Goal: Navigation & Orientation: Find specific page/section

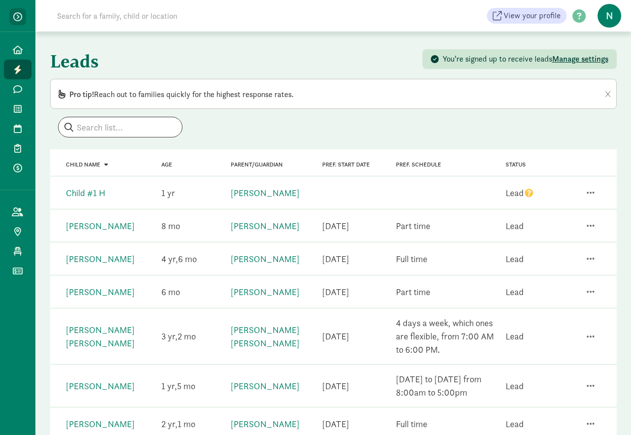
click at [19, 20] on span "button" at bounding box center [17, 16] width 9 height 9
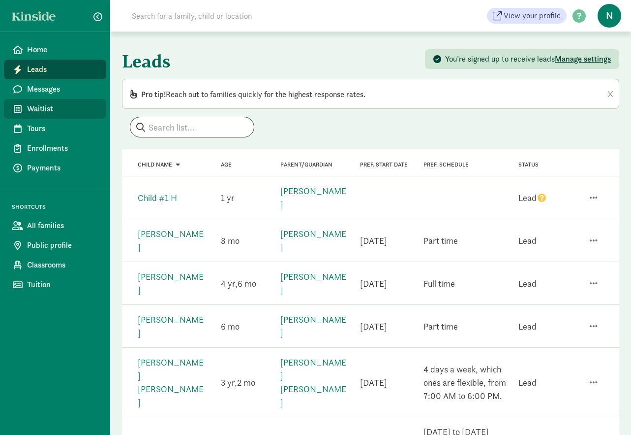
click at [48, 99] on link "Waitlist" at bounding box center [55, 109] width 102 height 20
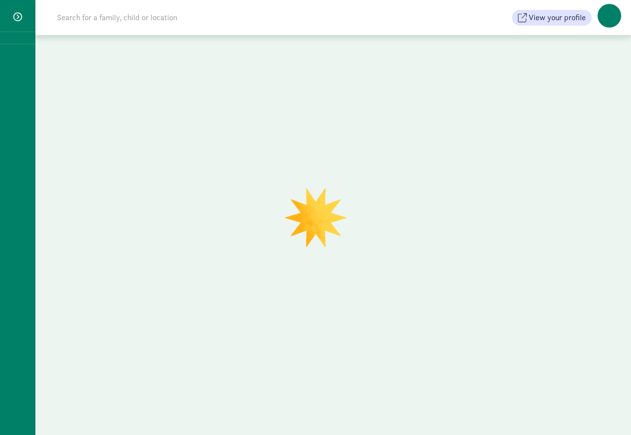
click at [48, 91] on div at bounding box center [333, 236] width 596 height 403
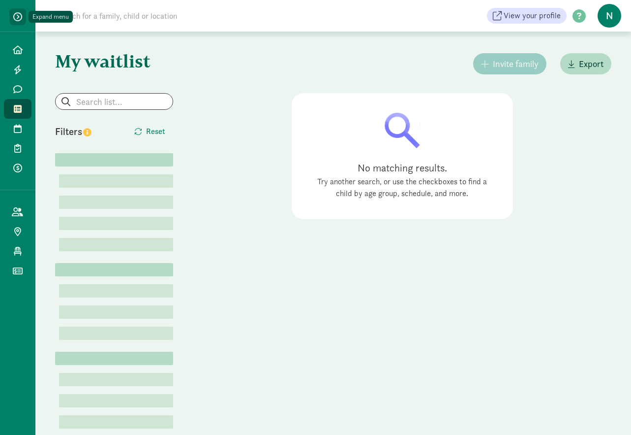
click at [19, 17] on span "button" at bounding box center [17, 16] width 9 height 9
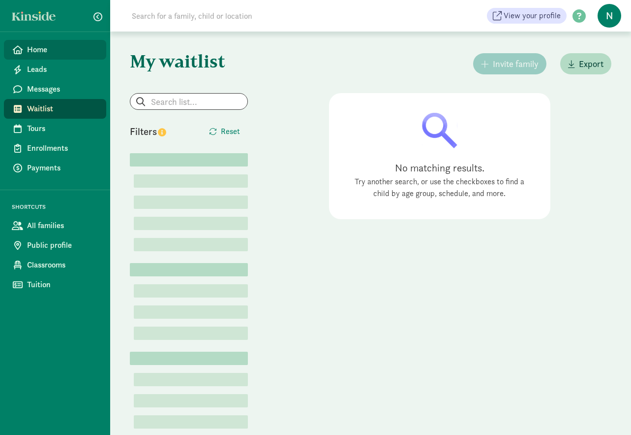
click at [34, 45] on span "Home" at bounding box center [62, 50] width 71 height 12
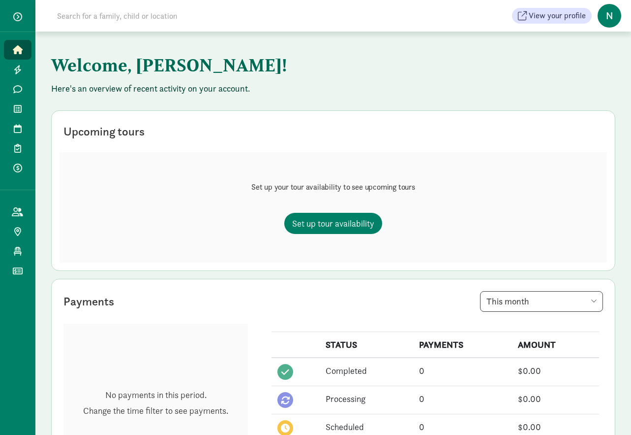
click at [19, 22] on button "button" at bounding box center [17, 16] width 25 height 17
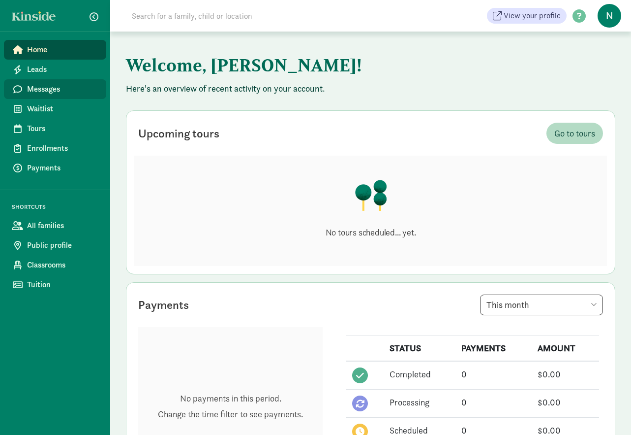
click at [39, 86] on span "Messages" at bounding box center [62, 89] width 71 height 12
